Goal: Complete application form: Complete application form

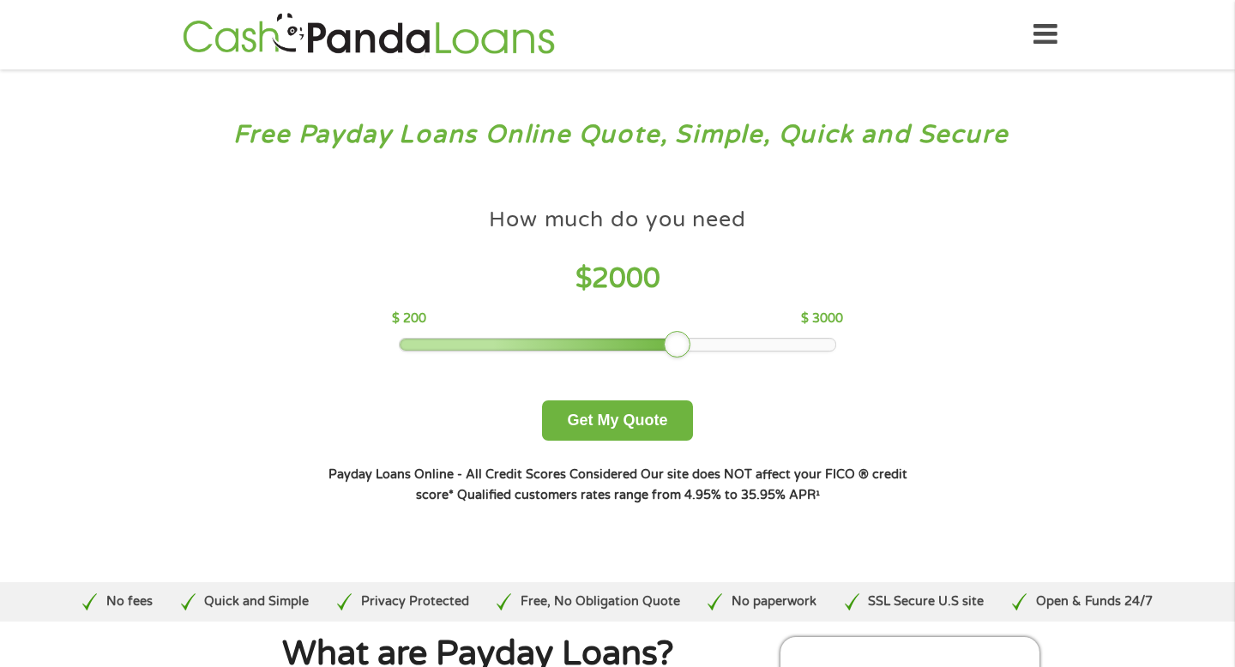
drag, startPoint x: 526, startPoint y: 342, endPoint x: 684, endPoint y: 346, distance: 158.7
click at [684, 346] on div at bounding box center [677, 344] width 27 height 27
click at [602, 427] on button "Get My Quote" at bounding box center [617, 421] width 150 height 40
click at [615, 418] on button "Get My Quote" at bounding box center [617, 421] width 150 height 40
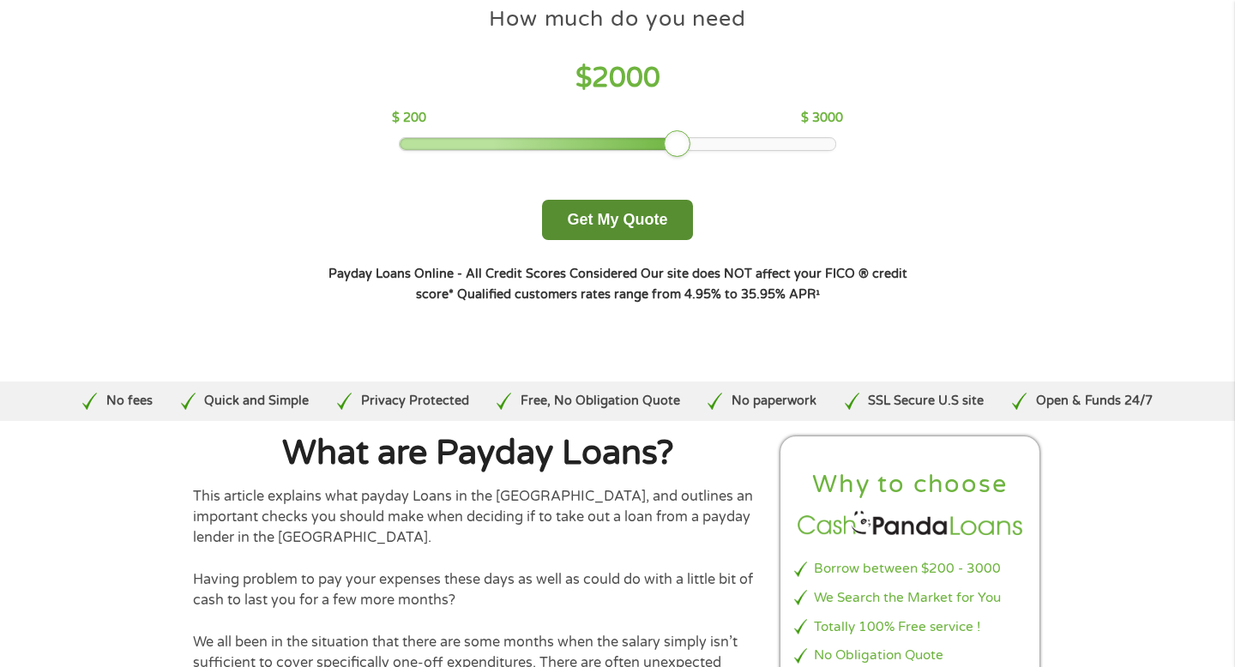
scroll to position [202, 0]
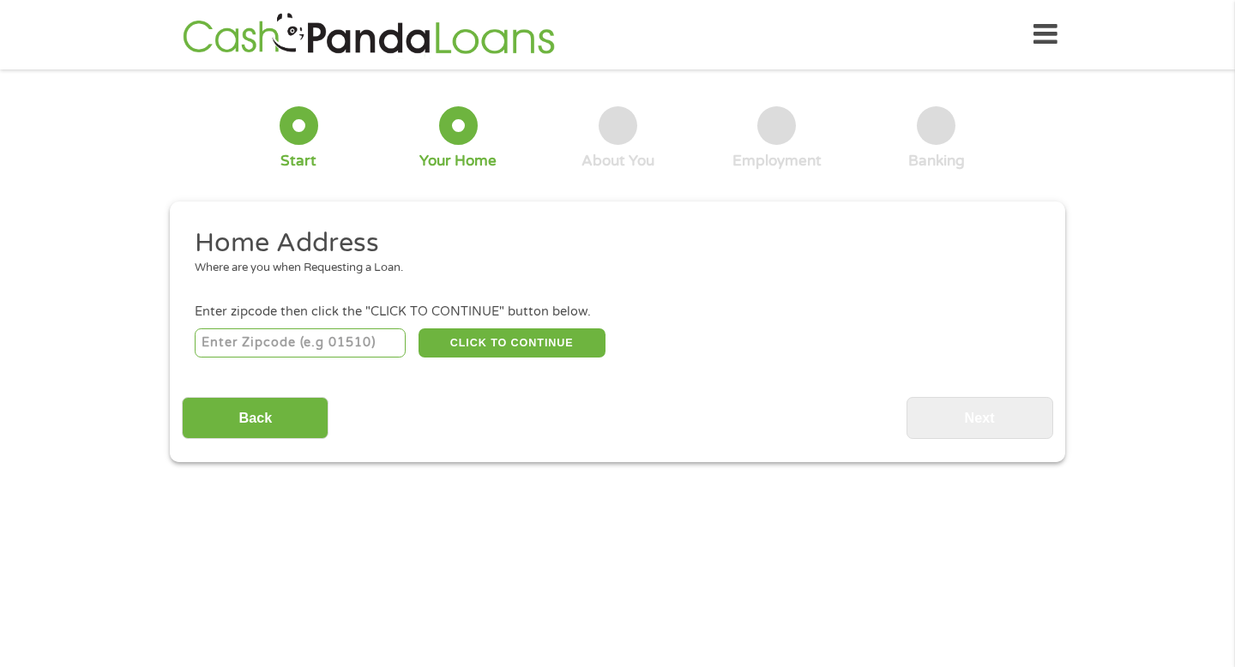
click at [281, 340] on input "number" at bounding box center [301, 342] width 212 height 29
type input "19428"
select select "[US_STATE]"
click at [517, 331] on button "CLICK TO CONTINUE" at bounding box center [512, 342] width 187 height 29
type input "19428"
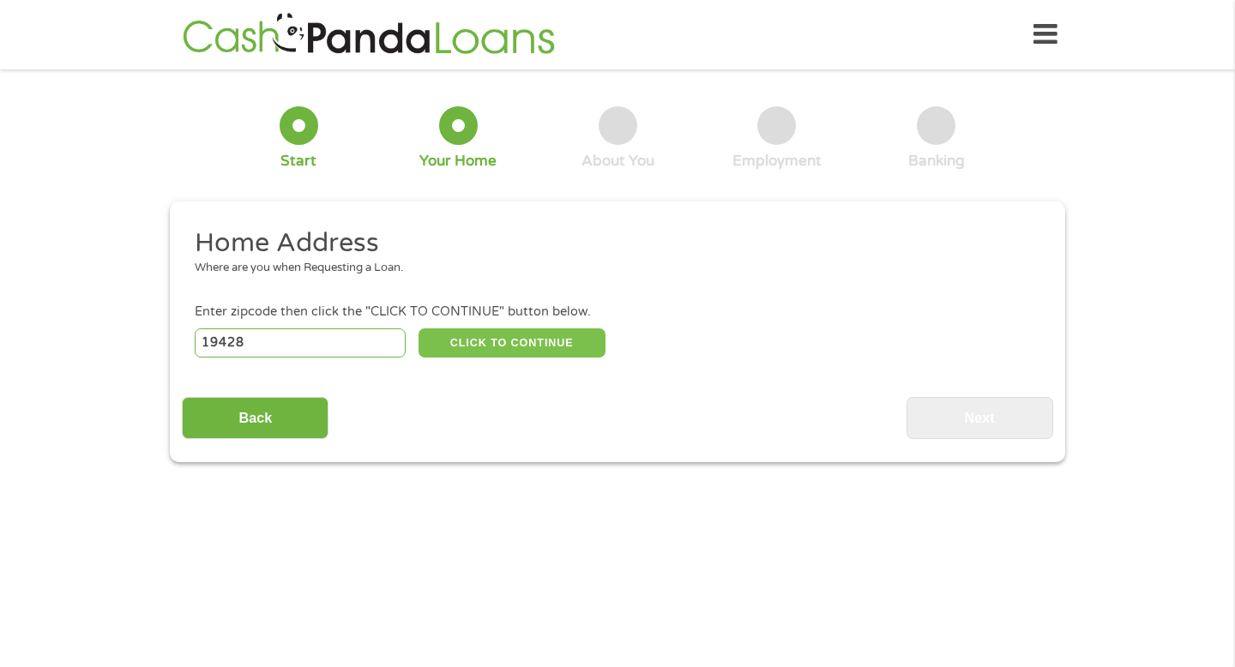
type input "Conshohocken"
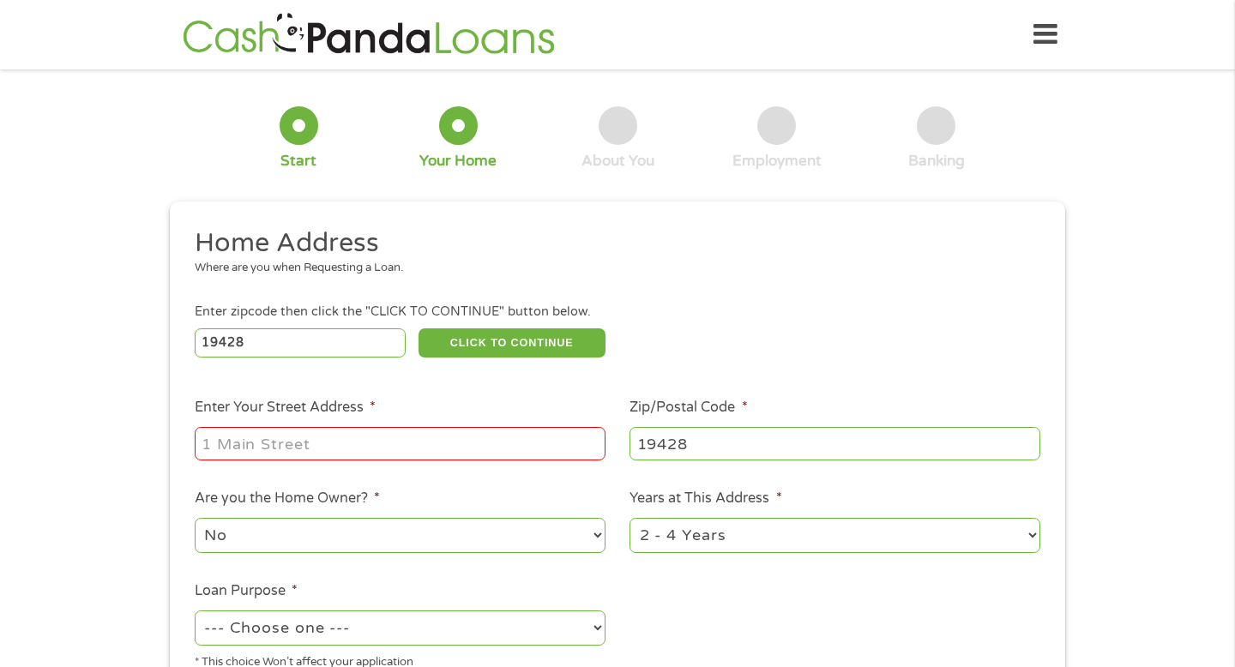
click at [287, 459] on input "Enter Your Street Address *" at bounding box center [400, 443] width 411 height 33
type input "[STREET_ADDRESS]"
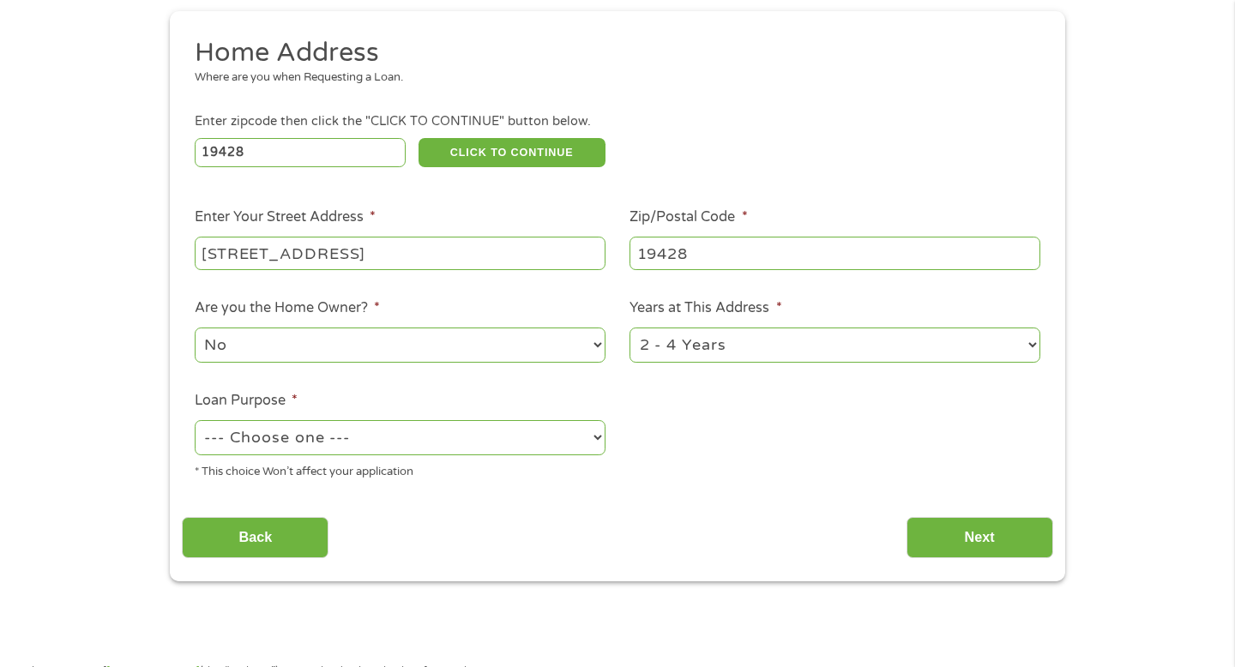
scroll to position [203, 0]
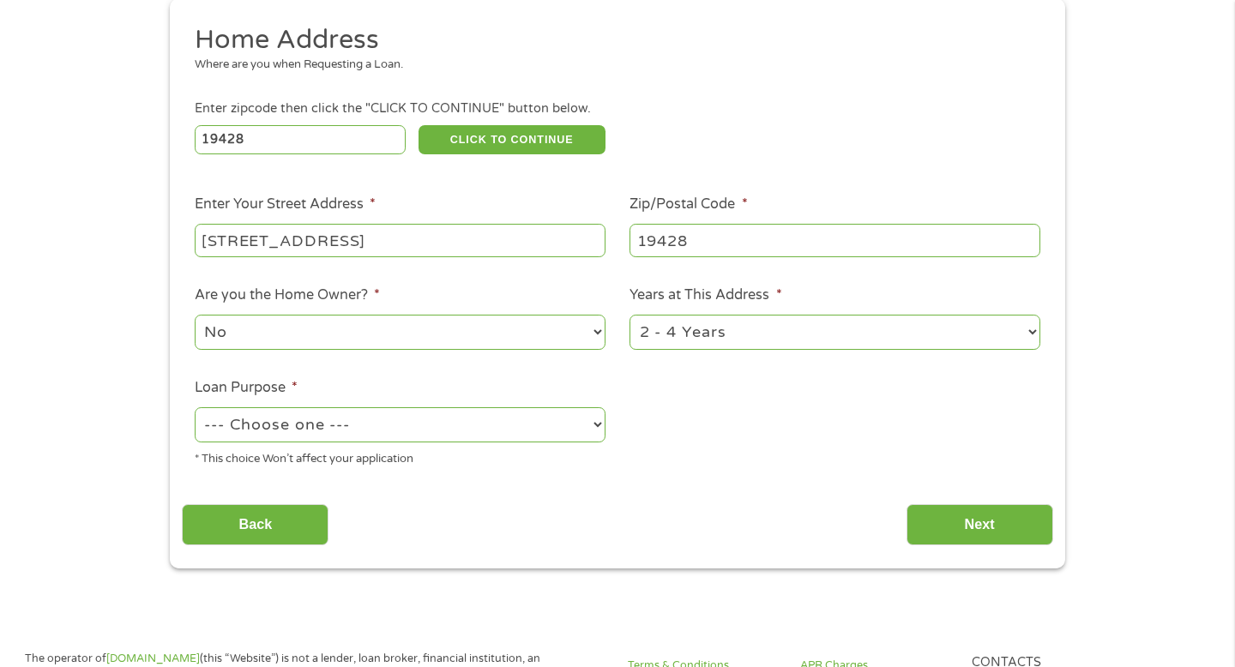
click at [595, 423] on select "--- Choose one --- Pay Bills Debt Consolidation Home Improvement Major Purchase…" at bounding box center [400, 424] width 411 height 35
select select "other"
click at [195, 408] on select "--- Choose one --- Pay Bills Debt Consolidation Home Improvement Major Purchase…" at bounding box center [400, 424] width 411 height 35
click at [968, 518] on input "Next" at bounding box center [980, 525] width 147 height 42
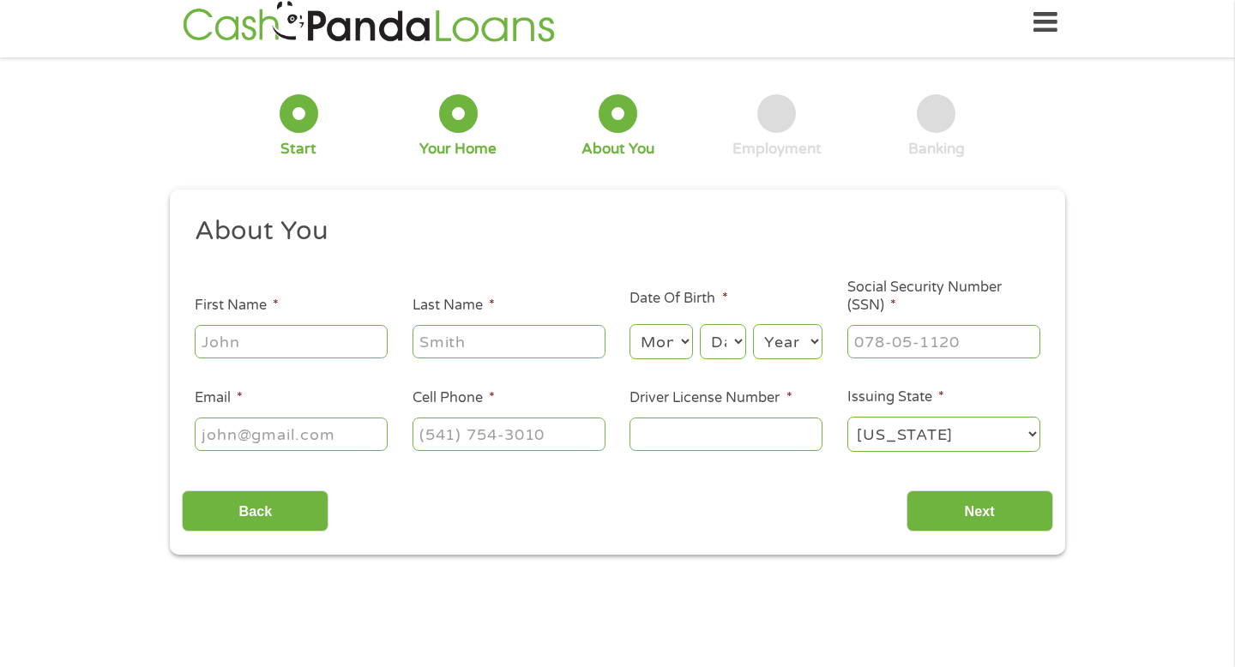
scroll to position [0, 0]
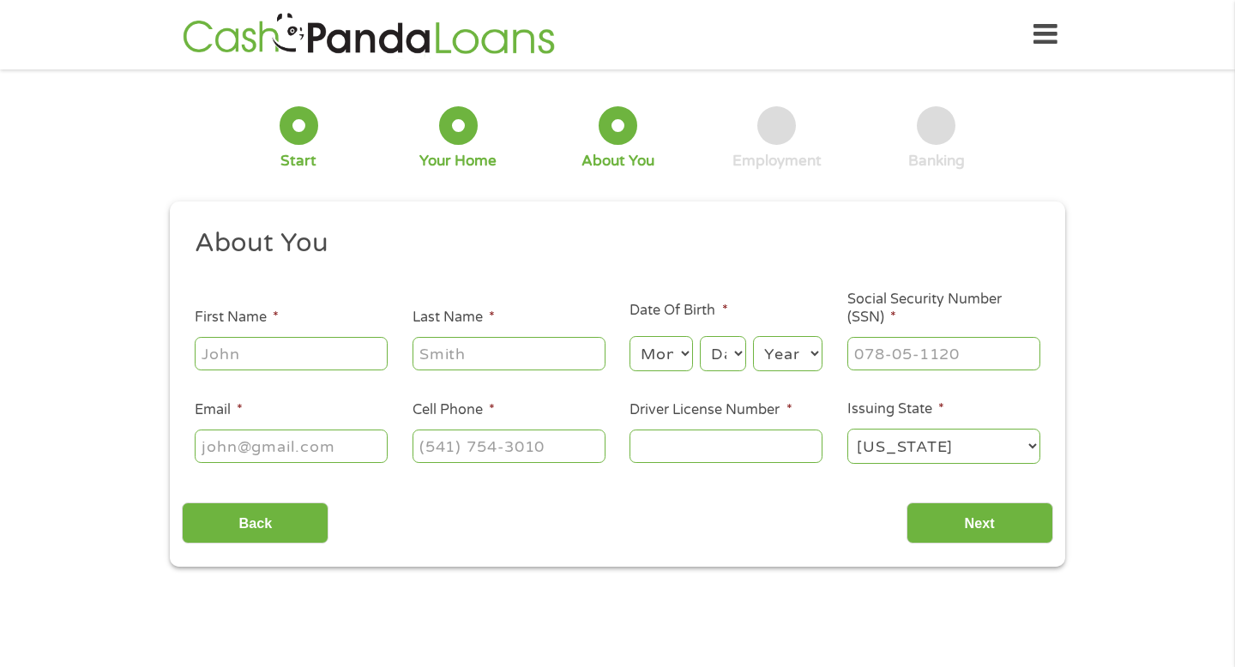
click at [287, 348] on input "First Name *" at bounding box center [291, 353] width 193 height 33
type input "[PERSON_NAME]"
type input "[EMAIL_ADDRESS][DOMAIN_NAME]"
click at [515, 437] on input "(___) ___-____" at bounding box center [509, 446] width 193 height 33
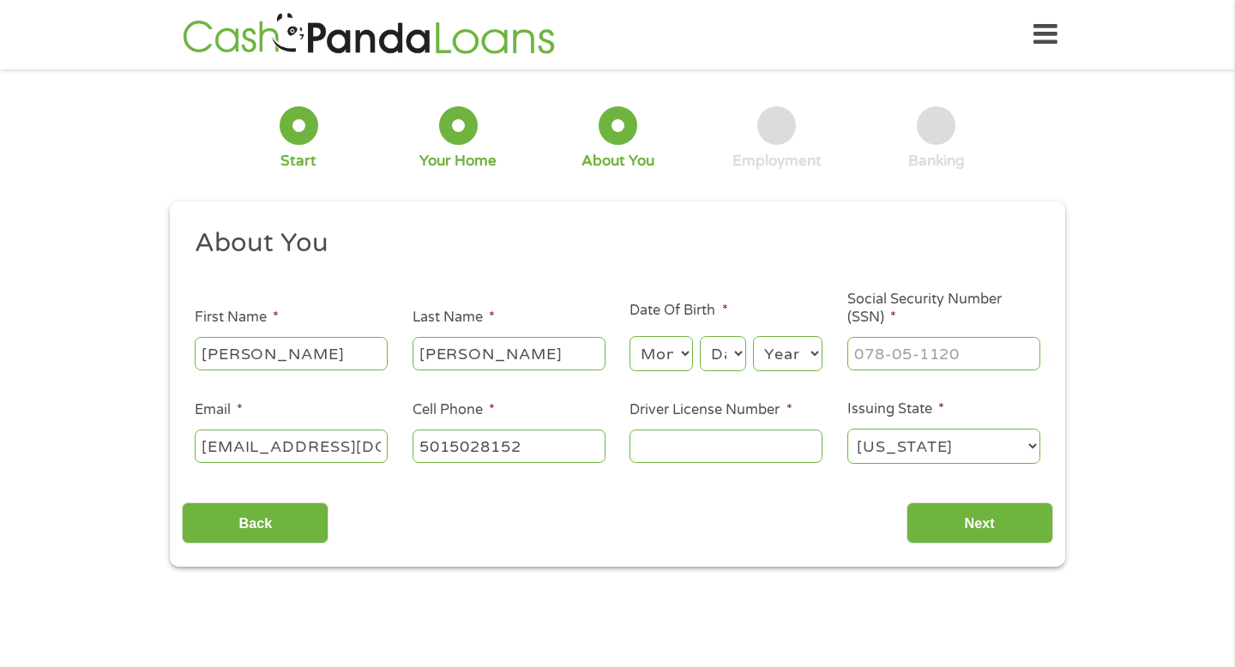
type input "[PHONE_NUMBER]"
click at [654, 356] on select "Month 1 2 3 4 5 6 7 8 9 10 11 12" at bounding box center [661, 353] width 63 height 35
select select "1"
click at [630, 337] on select "Month 1 2 3 4 5 6 7 8 9 10 11 12" at bounding box center [661, 353] width 63 height 35
click at [721, 353] on select "Day 1 2 3 4 5 6 7 8 9 10 11 12 13 14 15 16 17 18 19 20 21 22 23 24 25 26 27 28 …" at bounding box center [723, 353] width 46 height 35
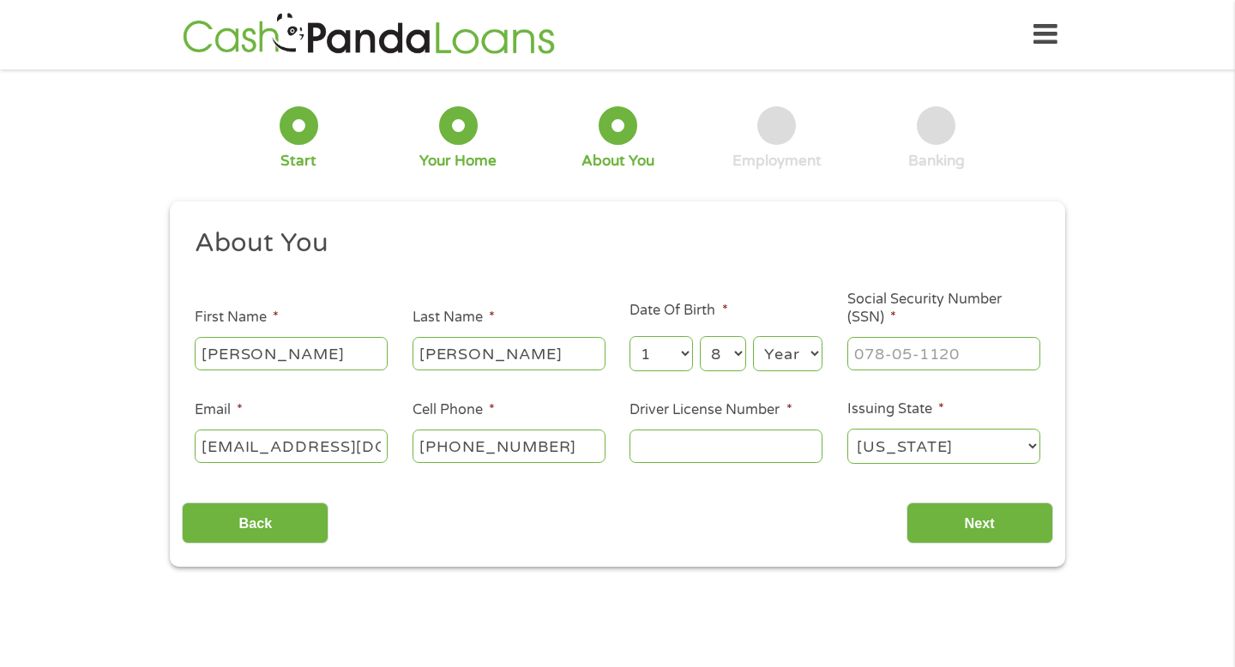
click at [700, 337] on select "Day 1 2 3 4 5 6 7 8 9 10 11 12 13 14 15 16 17 18 19 20 21 22 23 24 25 26 27 28 …" at bounding box center [723, 353] width 46 height 35
click at [734, 351] on select "Day 1 2 3 4 5 6 7 8 9 10 11 12 13 14 15 16 17 18 19 20 21 22 23 24 25 26 27 28 …" at bounding box center [723, 353] width 46 height 35
select select "21"
click at [700, 337] on select "Day 1 2 3 4 5 6 7 8 9 10 11 12 13 14 15 16 17 18 19 20 21 22 23 24 25 26 27 28 …" at bounding box center [723, 353] width 46 height 35
click at [815, 352] on select "Year [DATE] 2006 2005 2004 2003 2002 2001 2000 1999 1998 1997 1996 1995 1994 19…" at bounding box center [787, 353] width 69 height 35
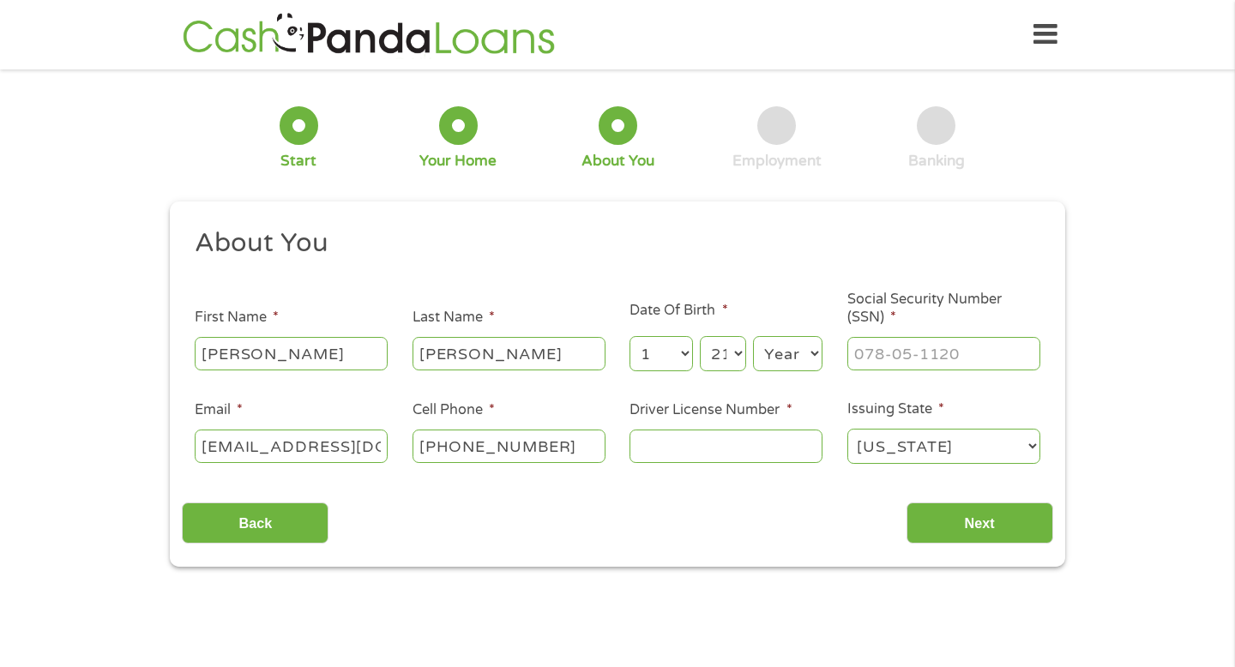
select select "1968"
click at [753, 337] on select "Year [DATE] 2006 2005 2004 2003 2002 2001 2000 1999 1998 1997 1996 1995 1994 19…" at bounding box center [787, 353] width 69 height 35
click at [890, 351] on input "___-__-____" at bounding box center [943, 353] width 193 height 33
type input "431-61-5606"
click at [697, 445] on input "Driver License Number *" at bounding box center [726, 446] width 193 height 33
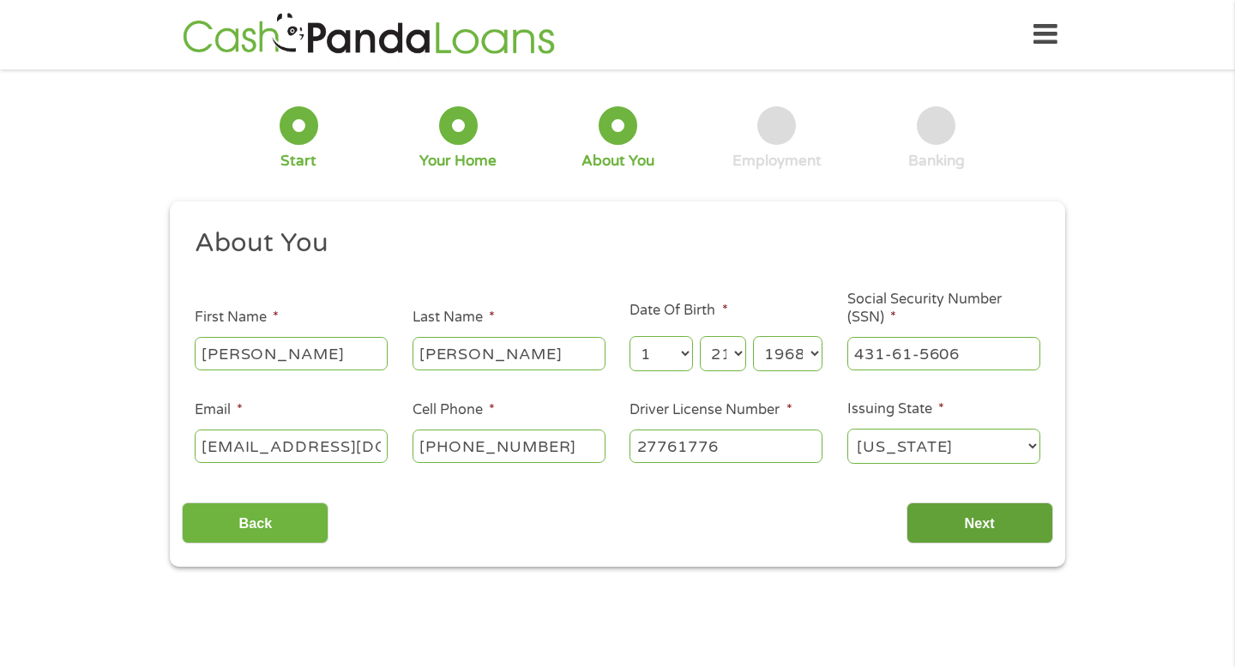
type input "27761776"
click at [976, 526] on input "Next" at bounding box center [980, 524] width 147 height 42
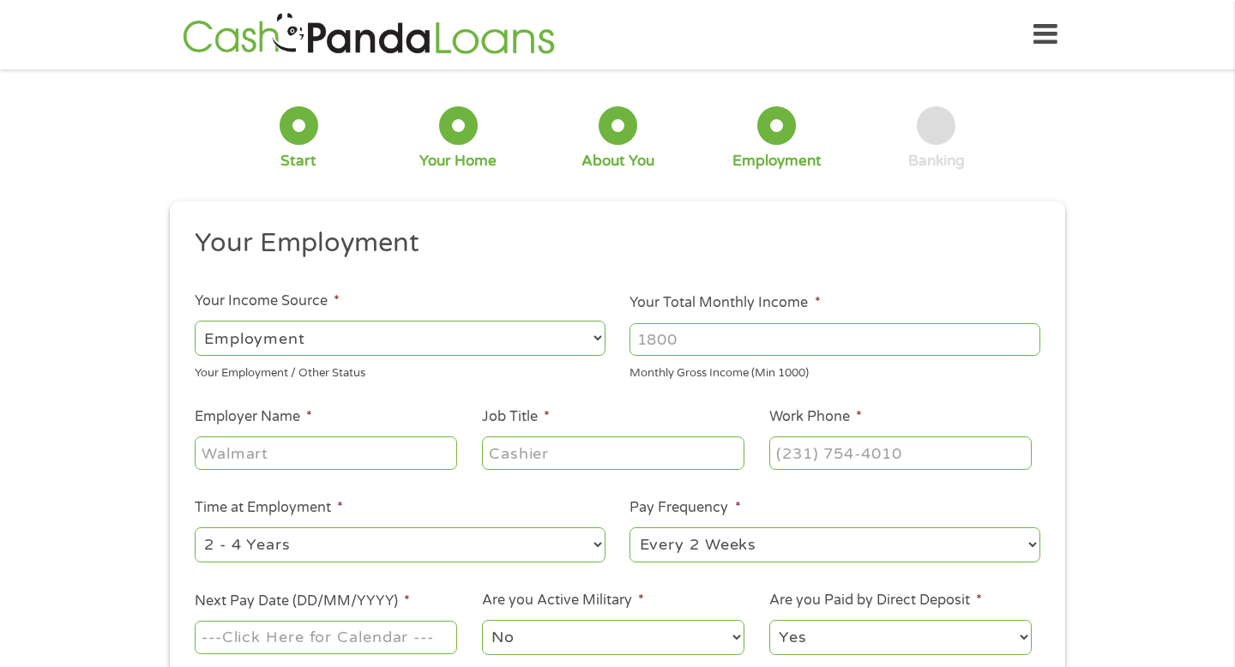
click at [371, 337] on select "--- Choose one --- Employment [DEMOGRAPHIC_DATA] Benefits" at bounding box center [400, 338] width 411 height 35
click at [695, 329] on input "Your Total Monthly Income *" at bounding box center [835, 339] width 411 height 33
click at [695, 329] on input "8500" at bounding box center [835, 339] width 411 height 33
type input "8500"
click at [334, 448] on input "Employer Name *" at bounding box center [326, 453] width 262 height 33
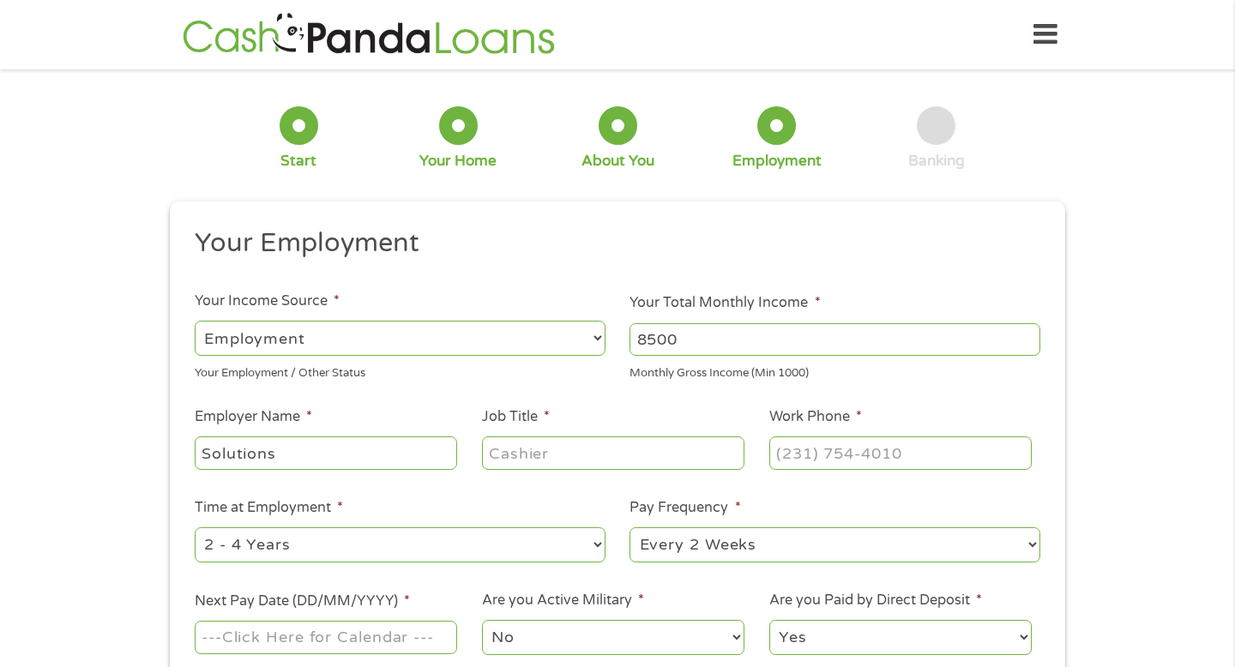
click at [334, 448] on input "Solutions" at bounding box center [326, 453] width 262 height 33
type input "Solutions 1"
click at [516, 449] on input "Job Title *" at bounding box center [613, 453] width 262 height 33
type input "VP of Sales"
click at [806, 449] on input "(___) ___-____" at bounding box center [900, 453] width 262 height 33
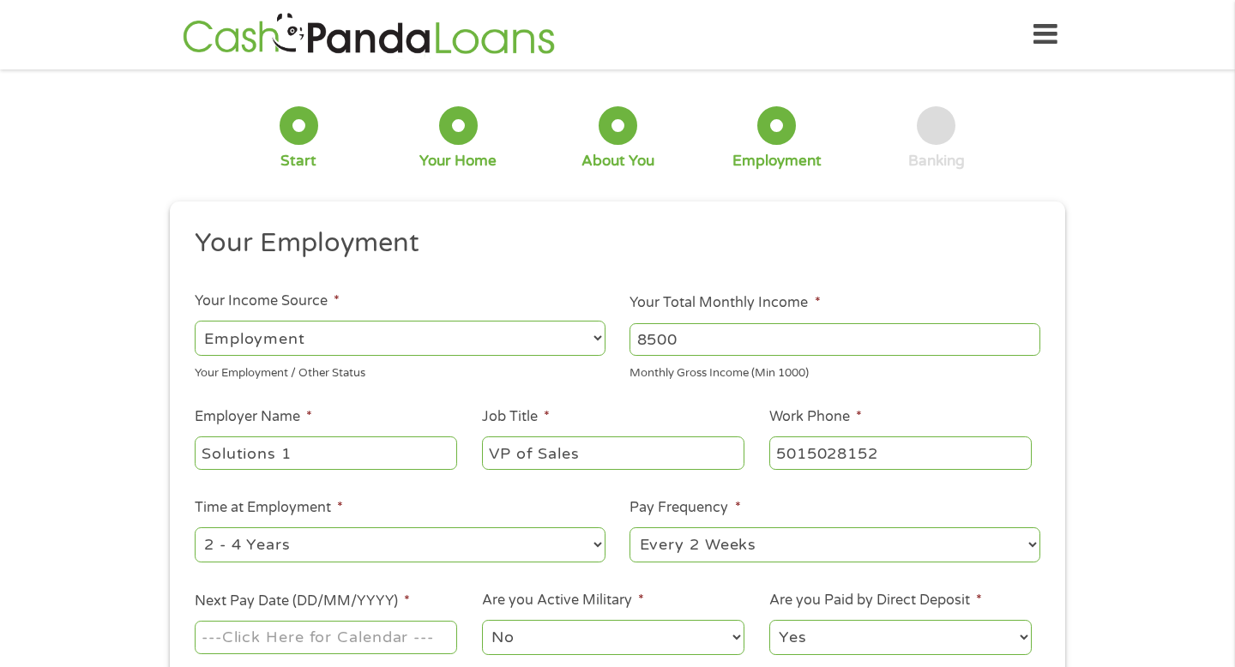
type input "[PHONE_NUMBER]"
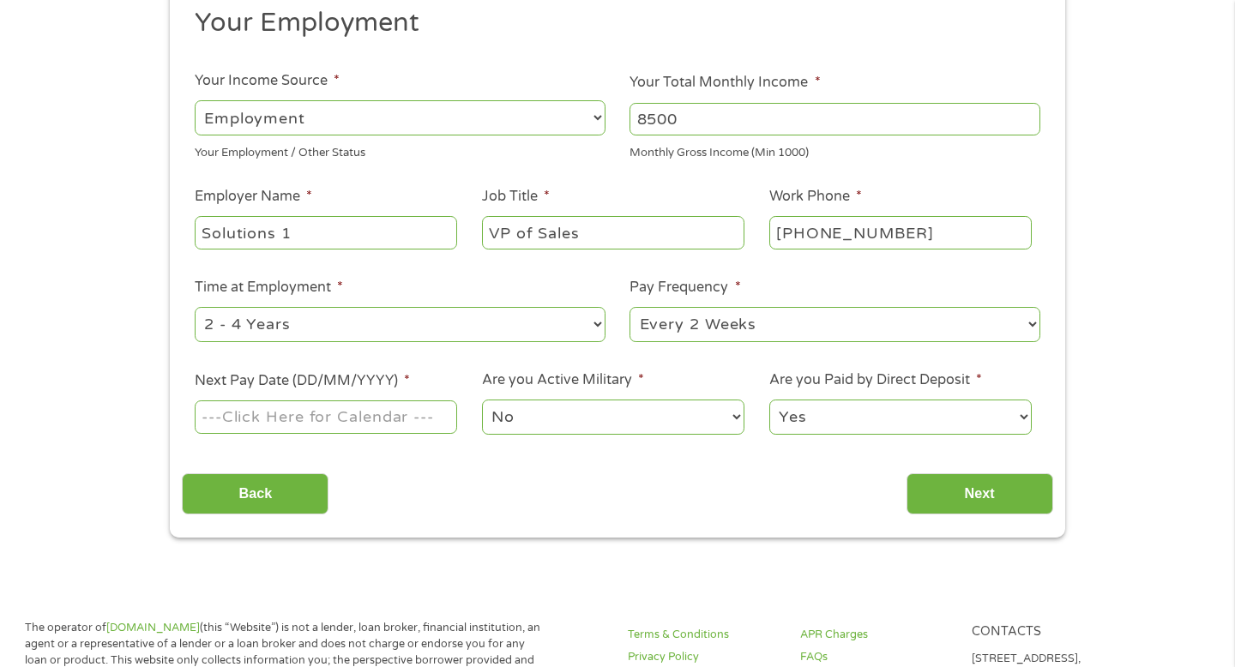
scroll to position [247, 0]
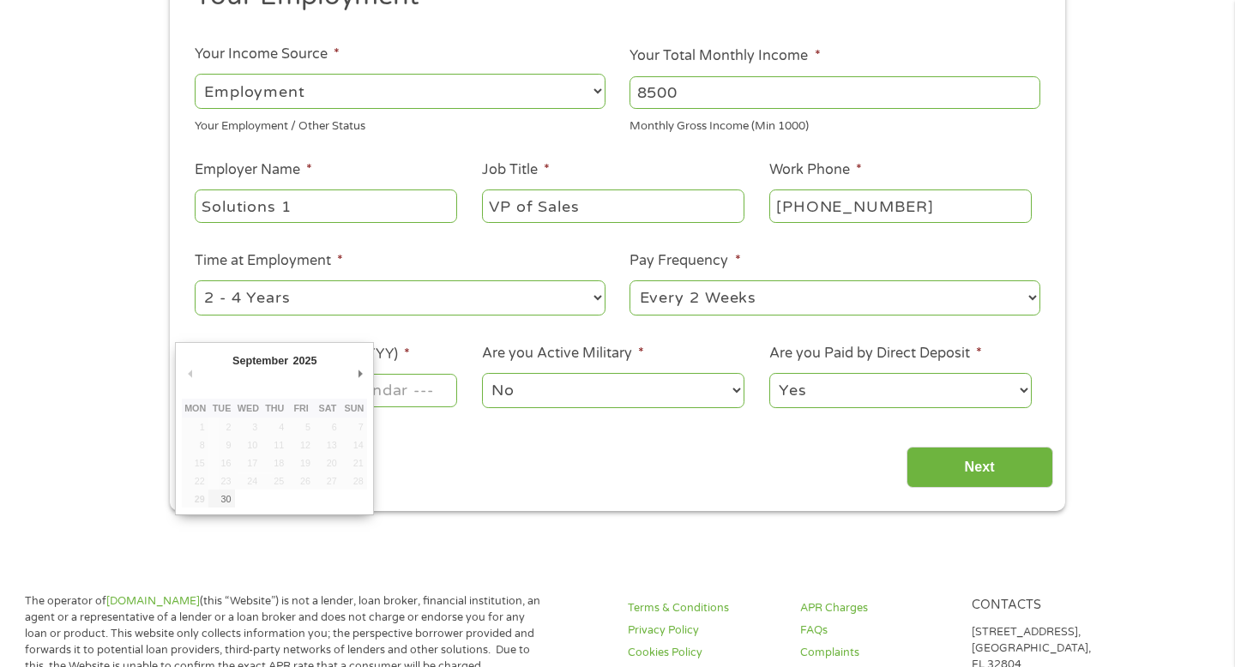
click at [378, 397] on input "Next Pay Date (DD/MM/YYYY) *" at bounding box center [326, 390] width 262 height 33
type input "[DATE]"
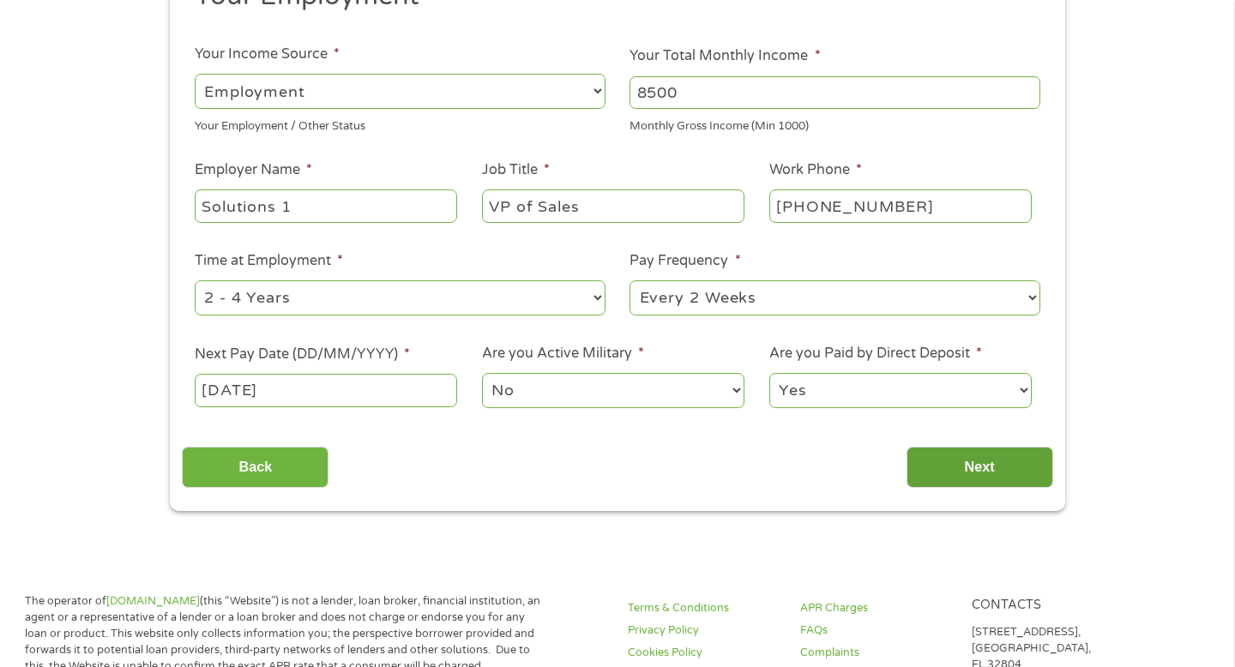
click at [968, 467] on input "Next" at bounding box center [980, 468] width 147 height 42
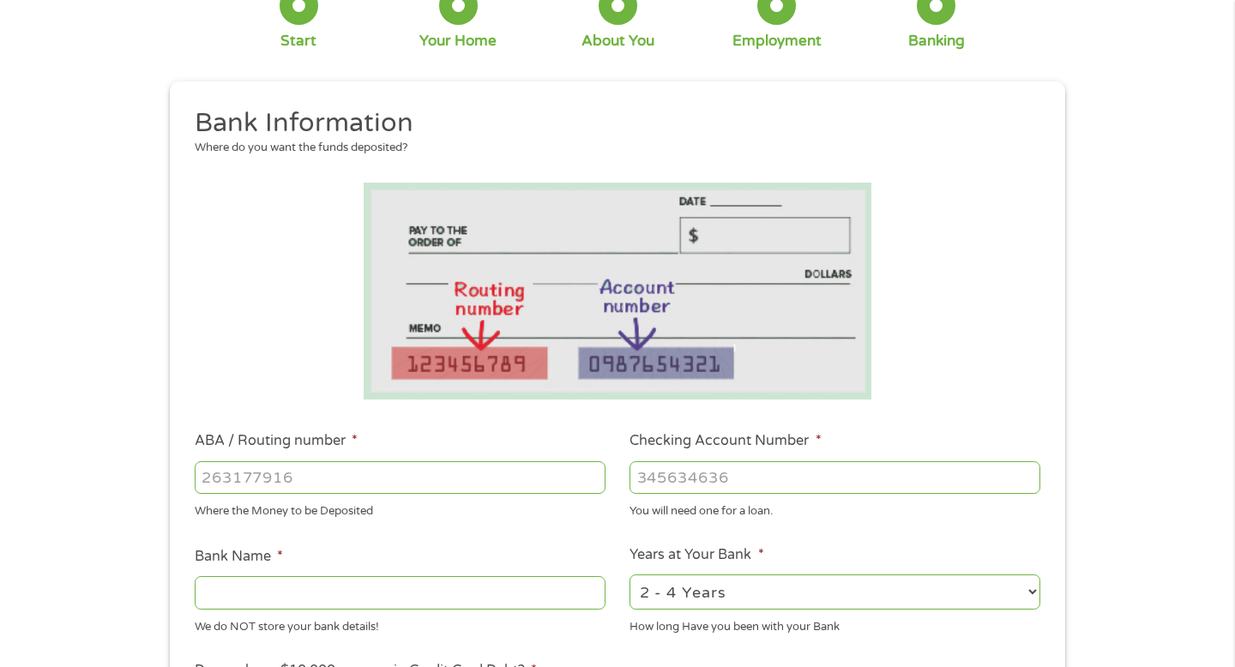
scroll to position [131, 0]
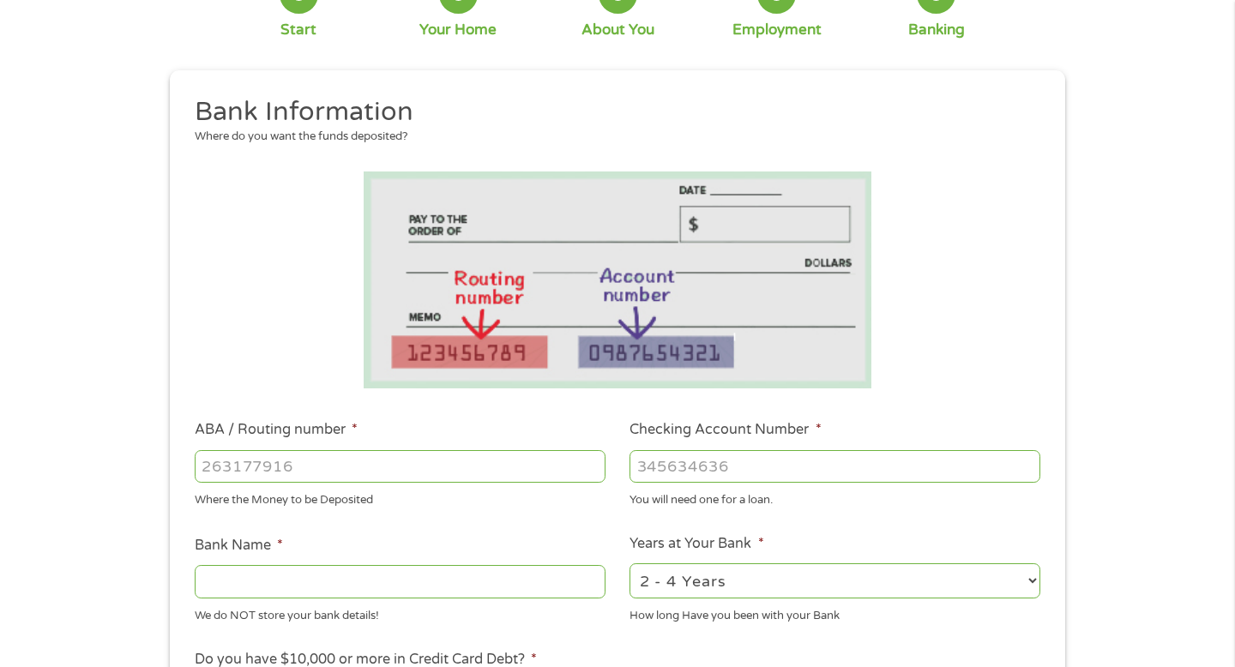
click at [257, 465] on input "ABA / Routing number *" at bounding box center [400, 466] width 411 height 33
click at [242, 469] on input "ABA / Routing number *" at bounding box center [400, 466] width 411 height 33
type input "036001808"
type input "TD BANK NA"
type input "036001808"
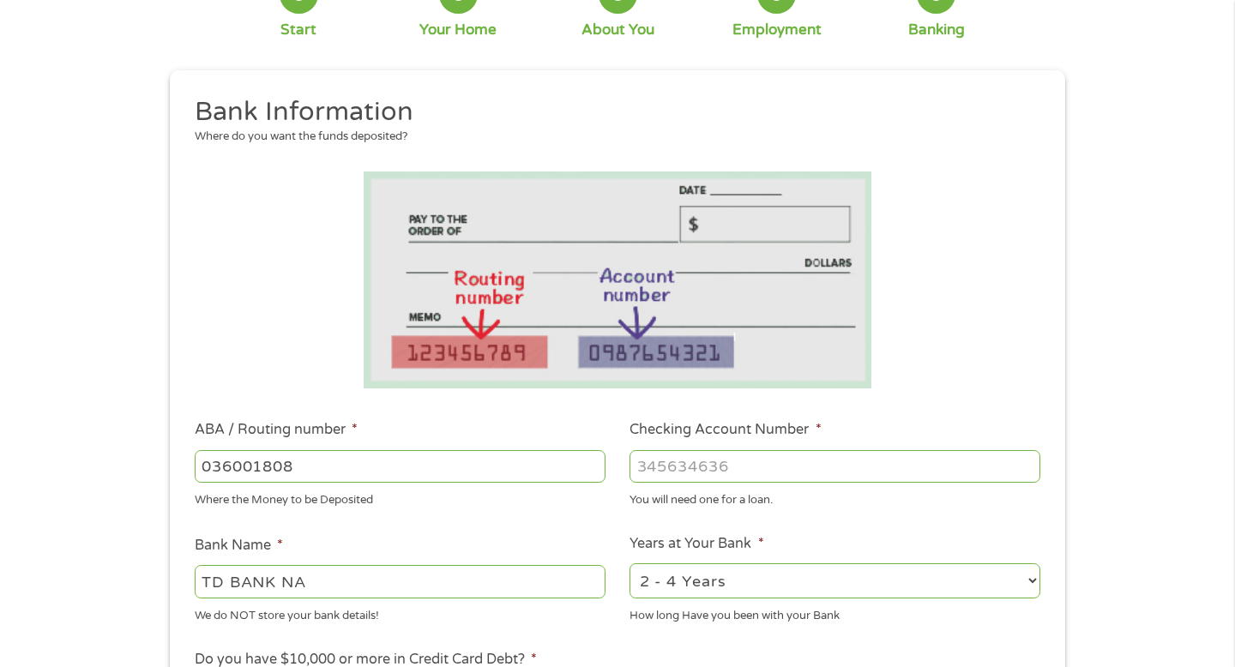
click at [659, 470] on input "Checking Account Number *" at bounding box center [835, 466] width 411 height 33
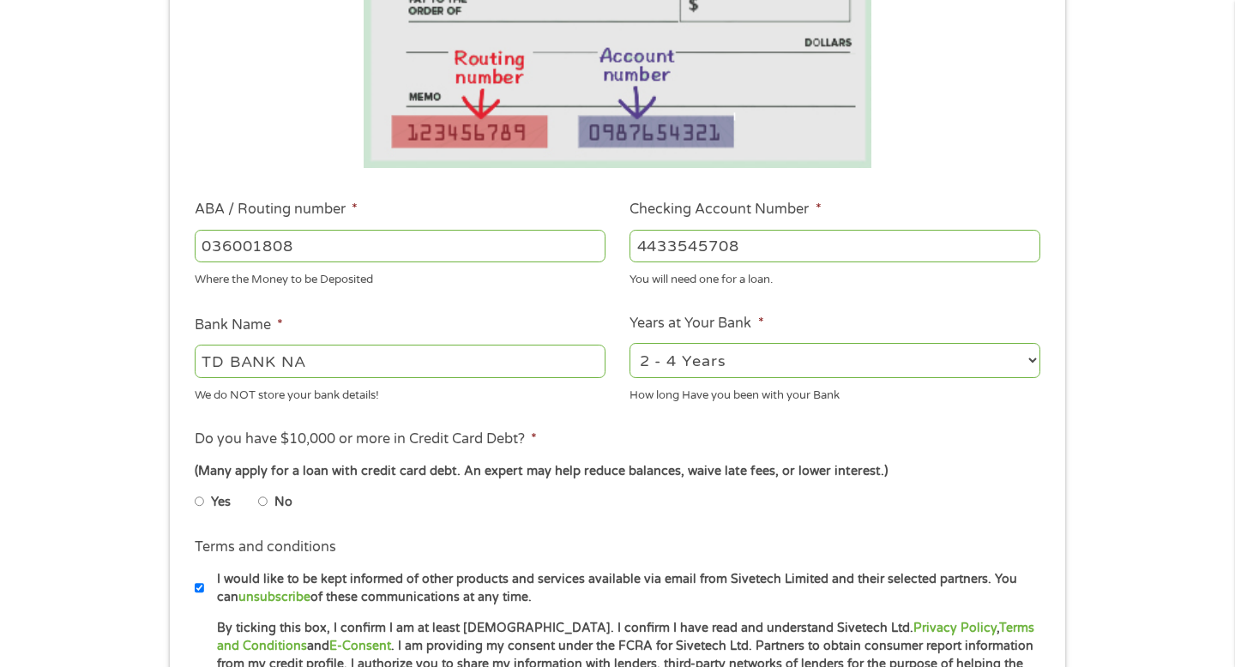
scroll to position [392, 0]
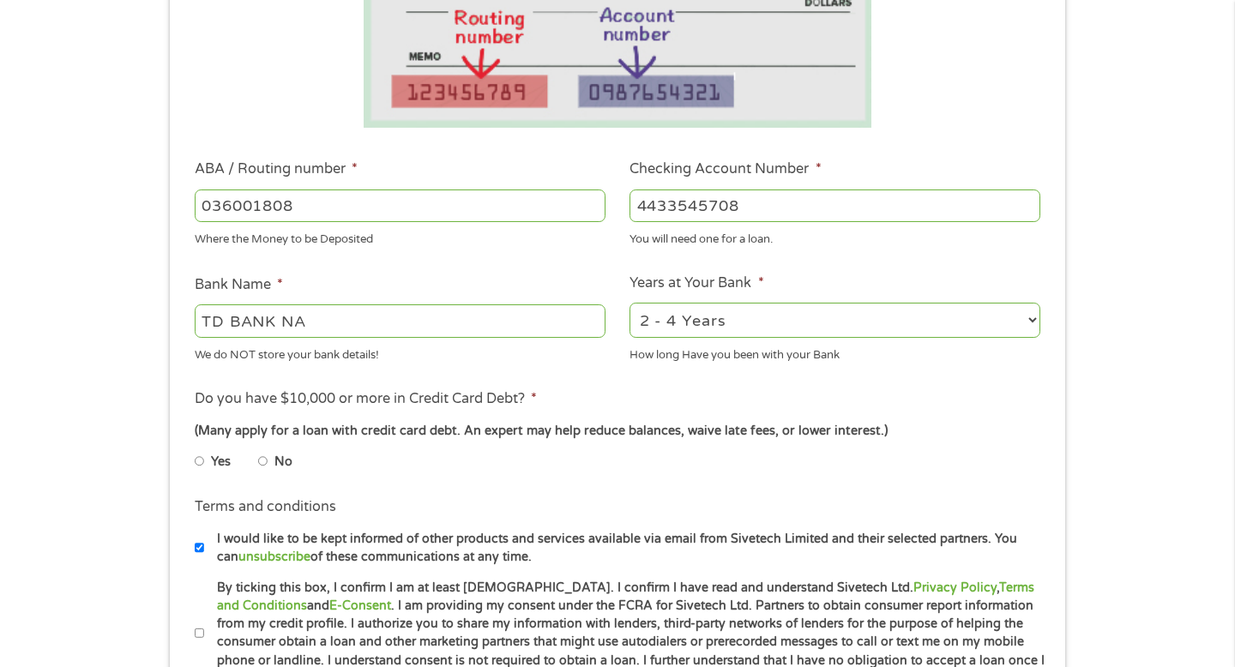
type input "4433545708"
click at [266, 463] on input "No" at bounding box center [263, 461] width 10 height 27
radio input "true"
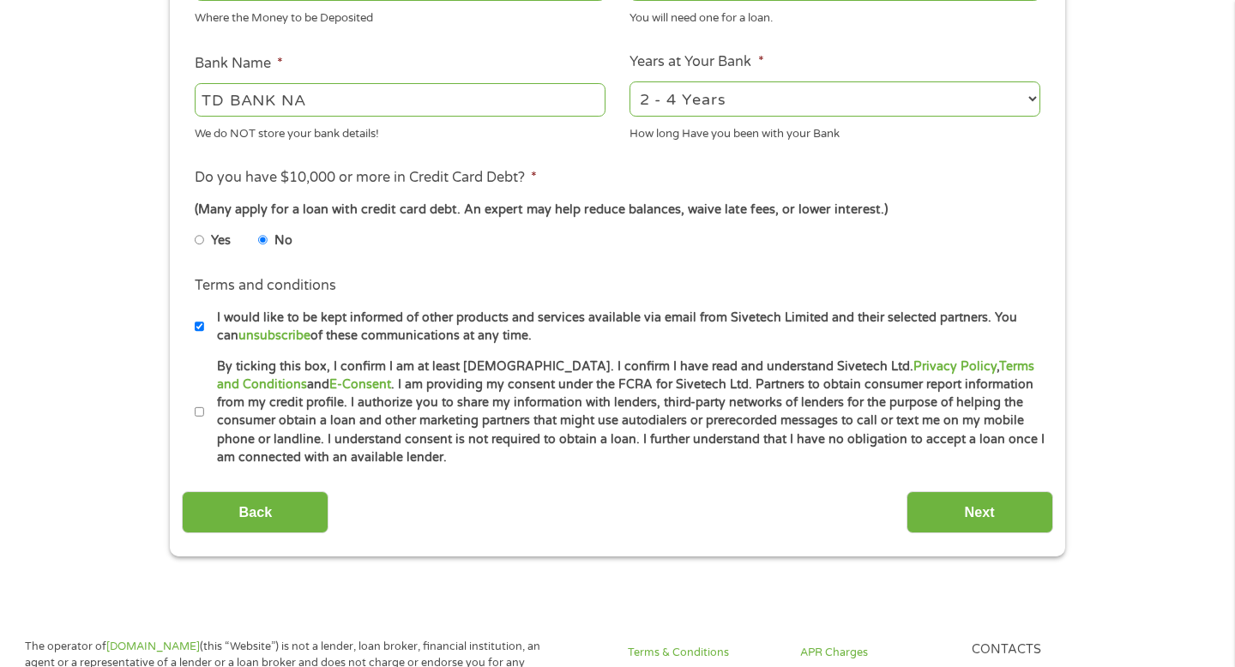
scroll to position [617, 0]
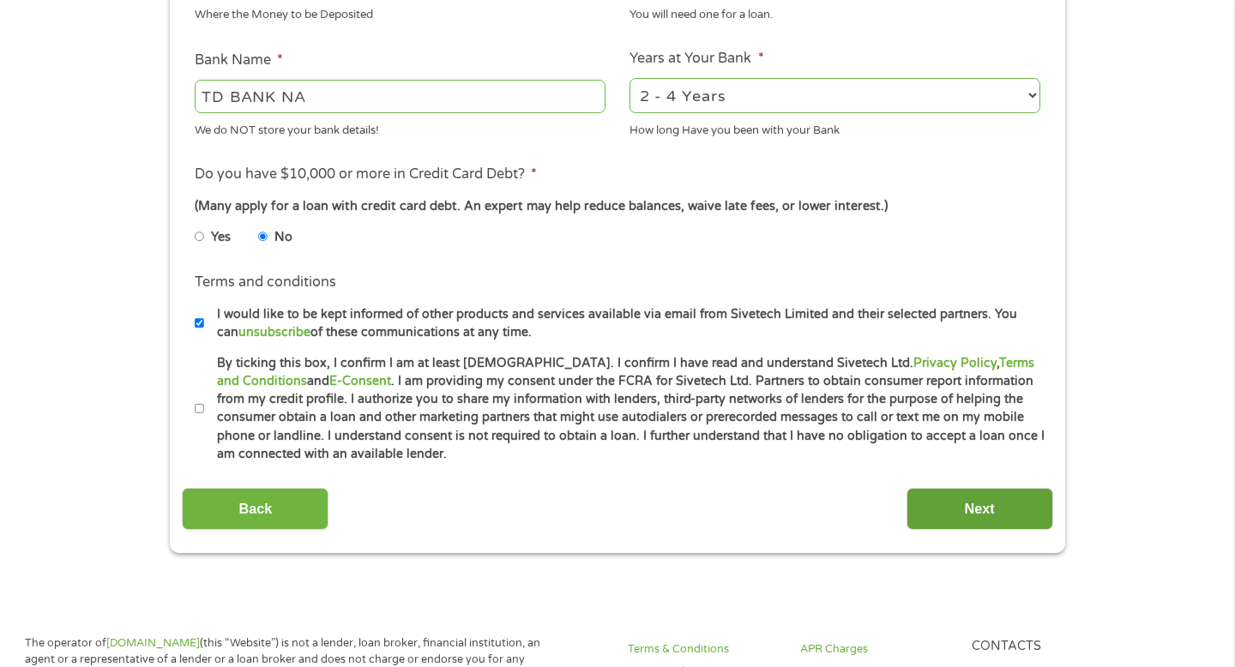
click at [971, 506] on input "Next" at bounding box center [980, 509] width 147 height 42
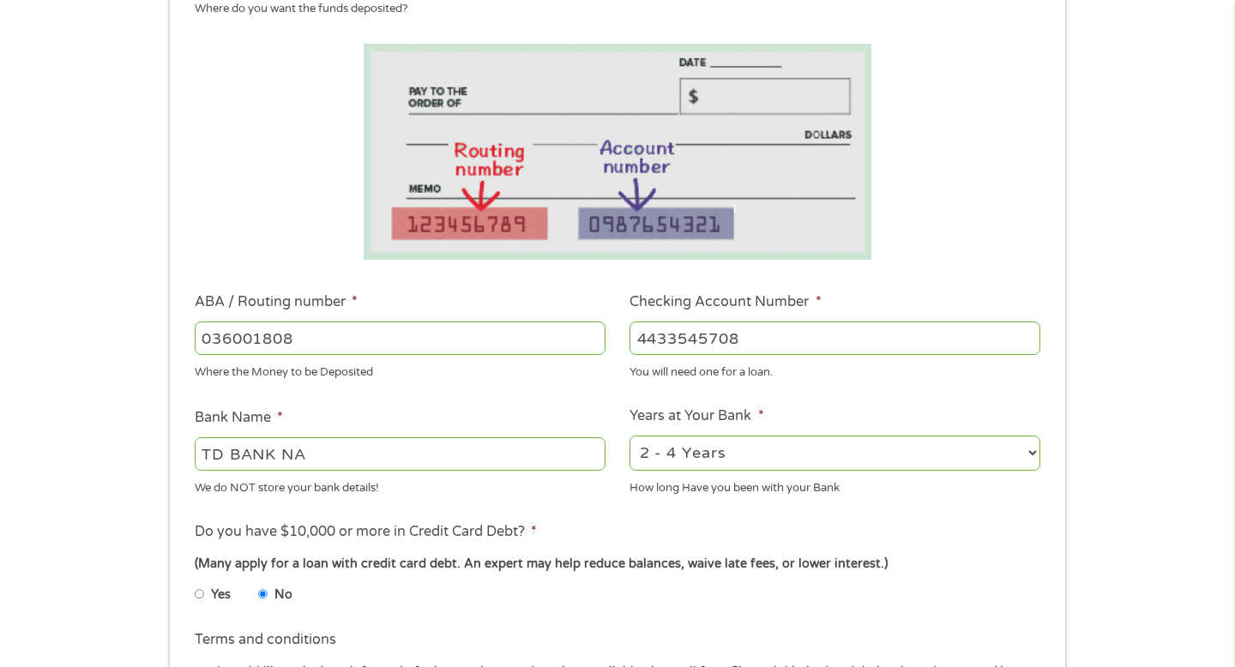
scroll to position [319, 0]
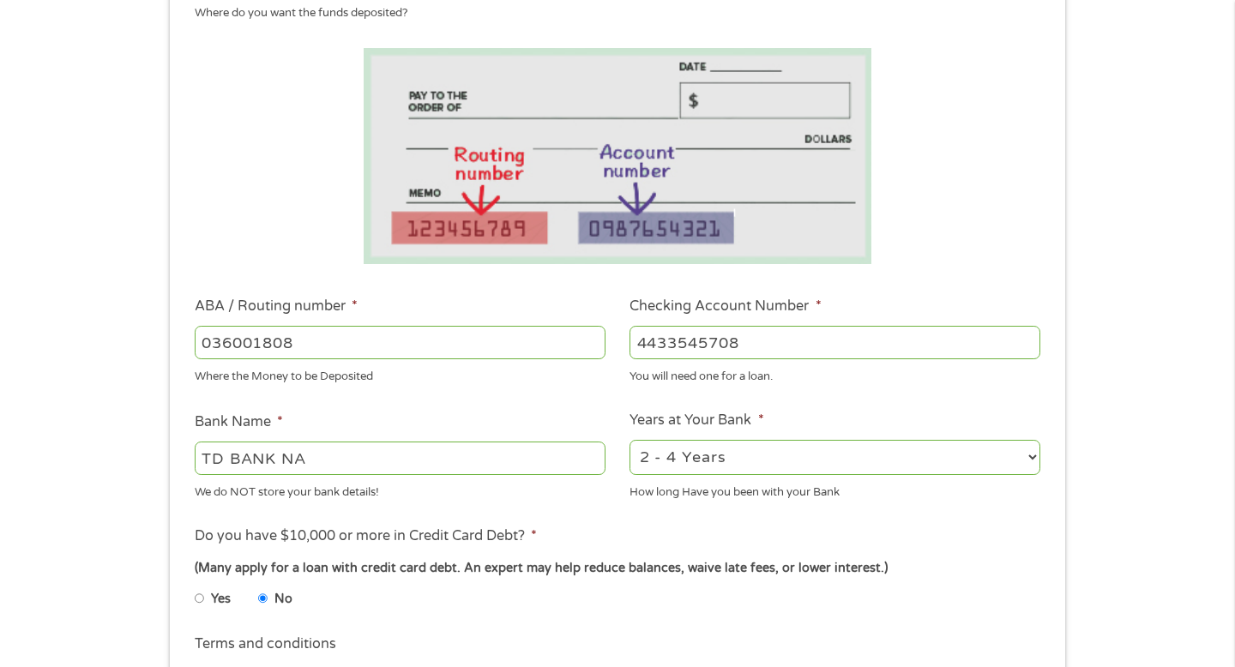
click at [781, 459] on select "2 - 4 Years 6 - 12 Months 1 - 2 Years Over 4 Years" at bounding box center [835, 457] width 411 height 35
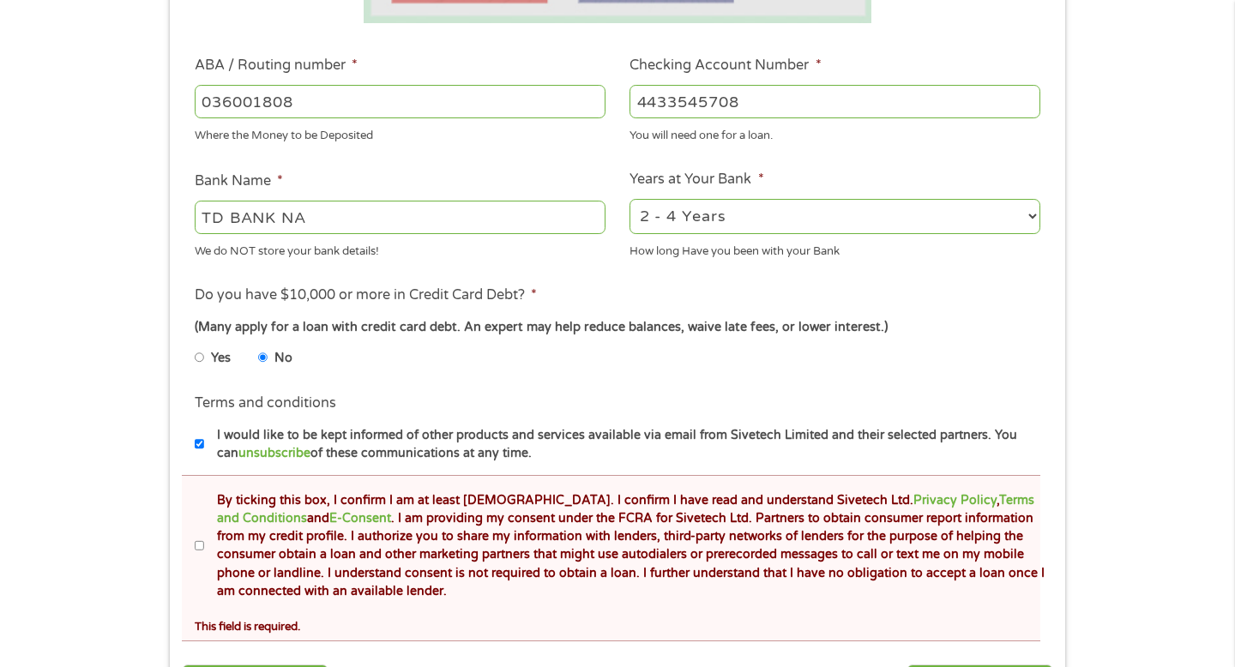
scroll to position [569, 0]
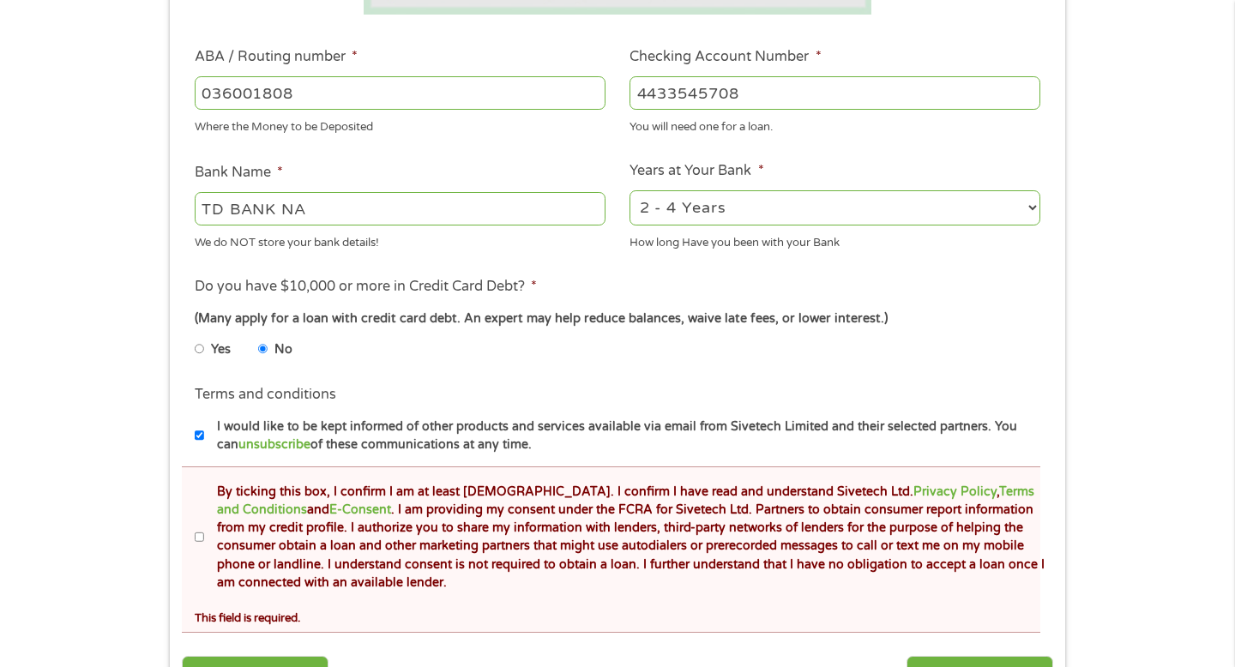
click at [196, 533] on input "By ticking this box, I confirm I am at least [DEMOGRAPHIC_DATA]. I confirm I ha…" at bounding box center [200, 537] width 10 height 27
checkbox input "true"
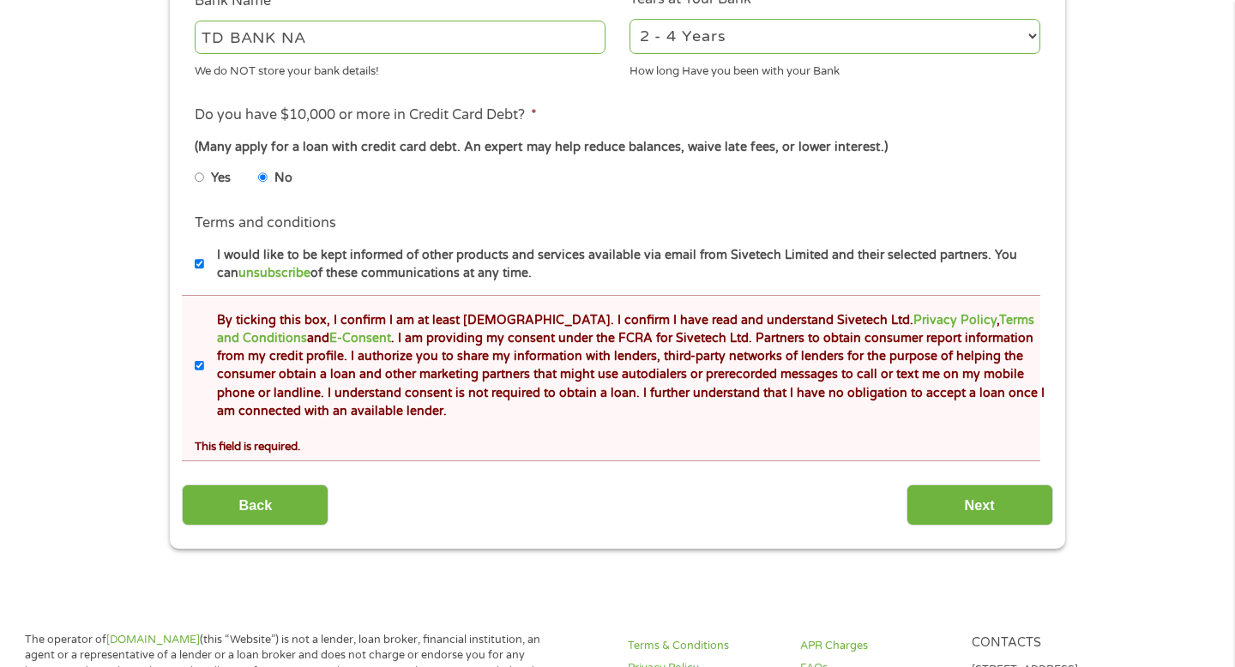
scroll to position [745, 0]
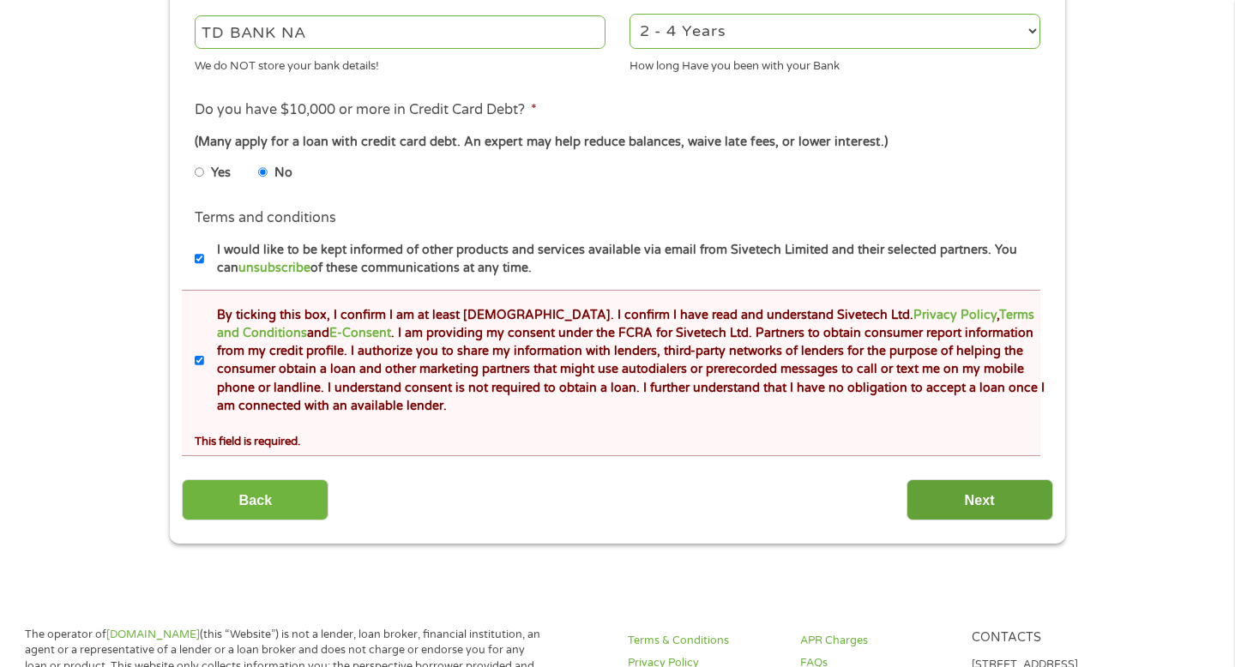
click at [921, 487] on input "Next" at bounding box center [980, 500] width 147 height 42
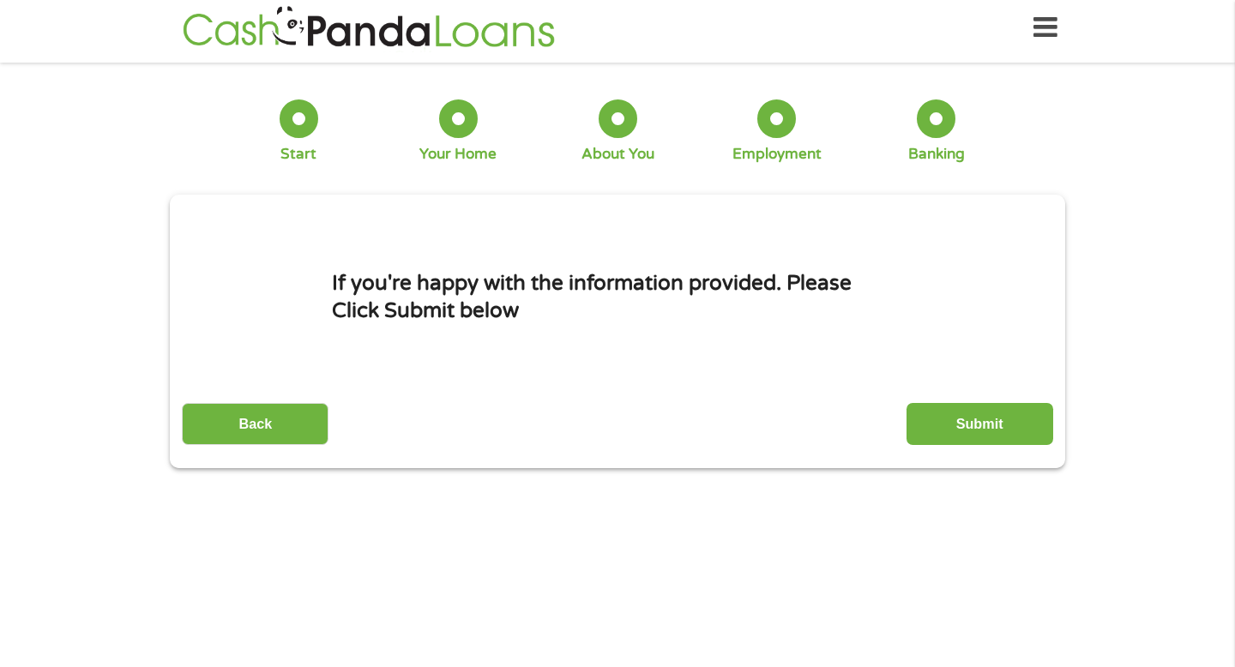
scroll to position [0, 0]
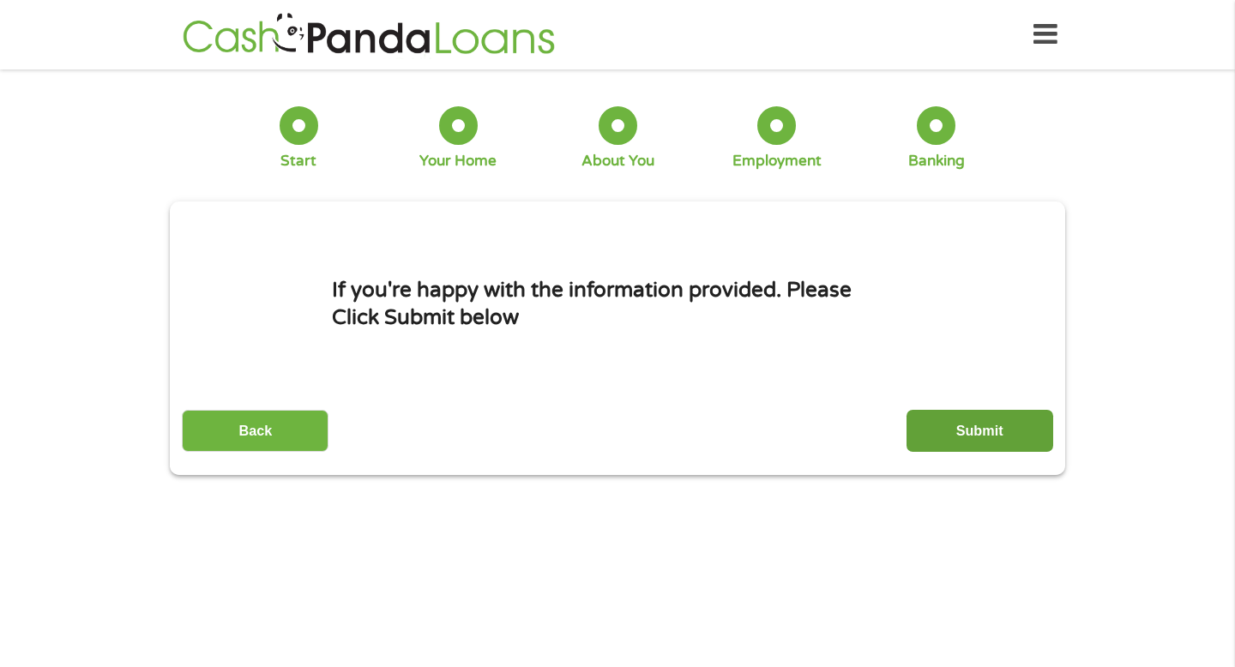
click at [983, 427] on input "Submit" at bounding box center [980, 431] width 147 height 42
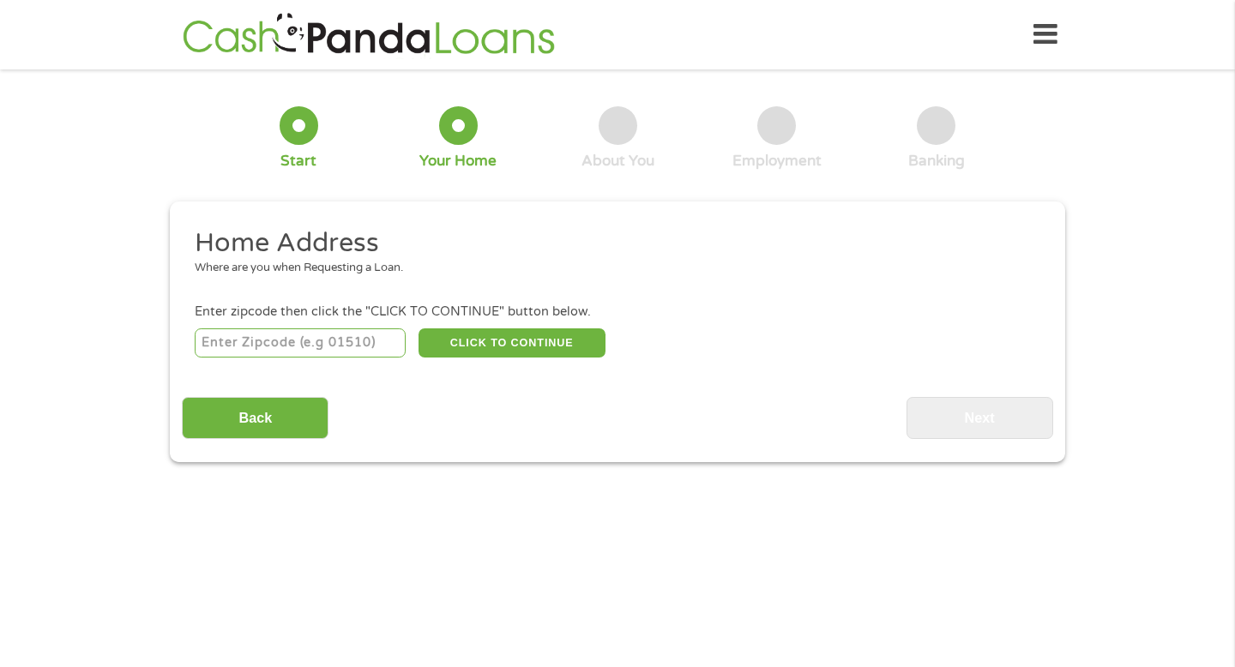
click at [311, 338] on input "number" at bounding box center [301, 342] width 212 height 29
type input "19428"
select select "[US_STATE]"
click at [517, 331] on button "CLICK TO CONTINUE" at bounding box center [512, 342] width 187 height 29
type input "19428"
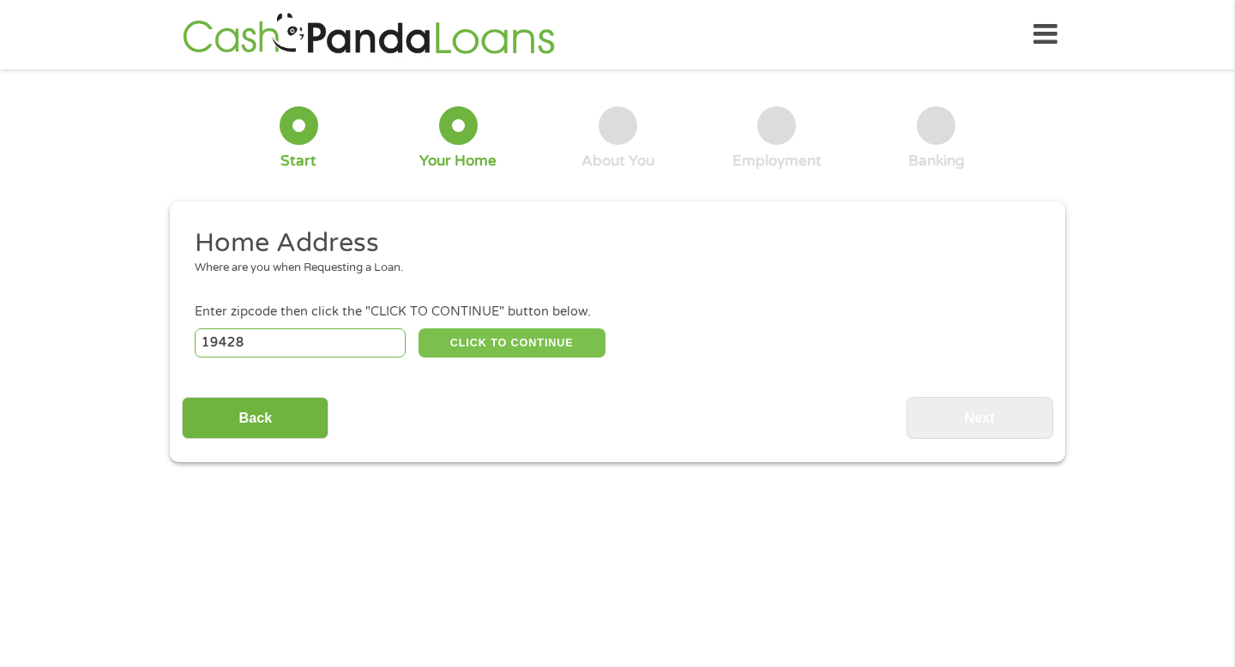
type input "Conshohocken"
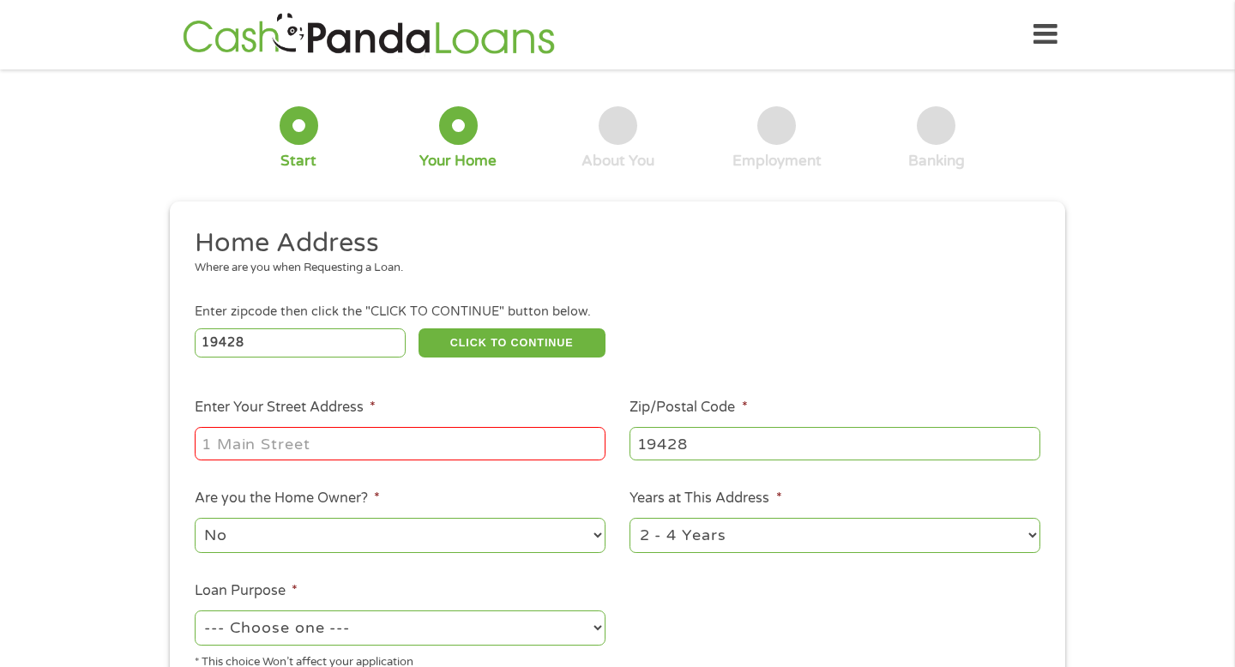
click at [367, 456] on input "Enter Your Street Address *" at bounding box center [400, 443] width 411 height 33
